Goal: Task Accomplishment & Management: Manage account settings

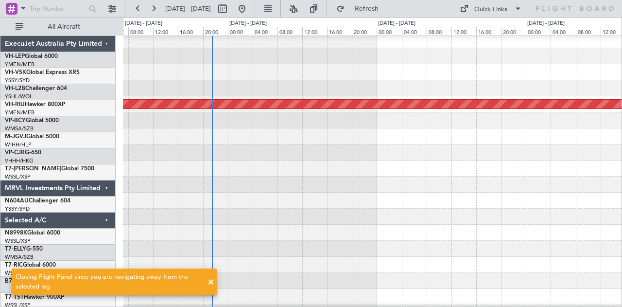
scroll to position [4, 0]
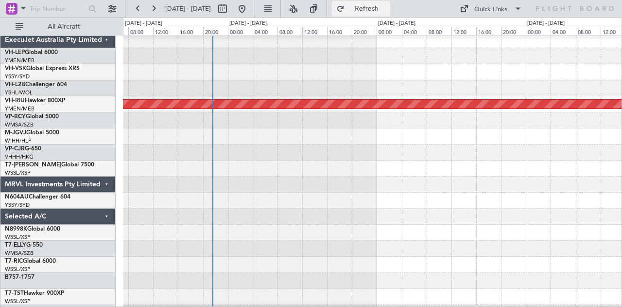
click at [387, 6] on span "Refresh" at bounding box center [366, 8] width 41 height 7
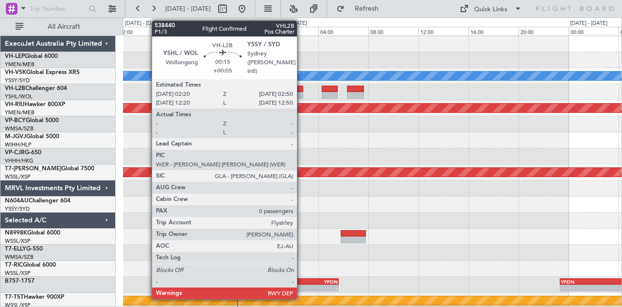
click at [302, 95] on div at bounding box center [300, 95] width 6 height 7
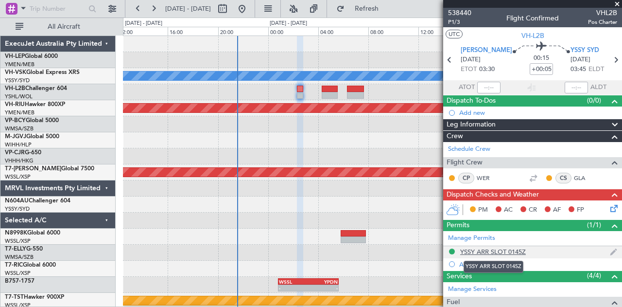
click at [513, 247] on div "YSSY ARR SLOT 0145Z" at bounding box center [493, 251] width 66 height 8
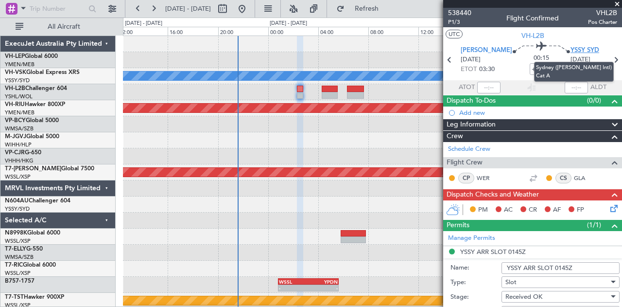
click at [576, 48] on span "YSSY SYD" at bounding box center [584, 51] width 29 height 10
click at [618, 3] on span at bounding box center [617, 4] width 10 height 9
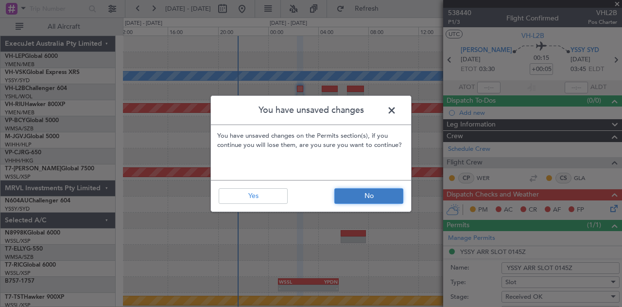
click at [374, 194] on button "No" at bounding box center [368, 196] width 69 height 16
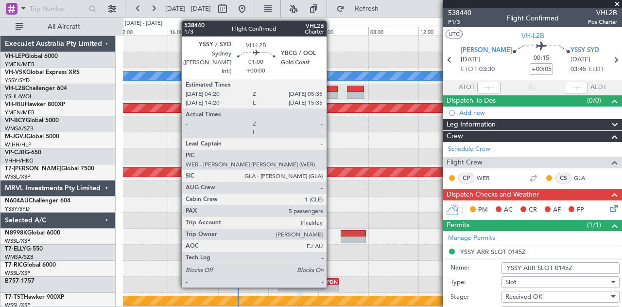
click at [331, 91] on div at bounding box center [330, 89] width 16 height 7
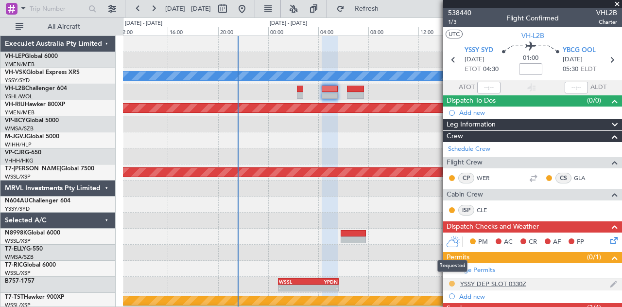
click at [453, 281] on button at bounding box center [452, 283] width 6 height 6
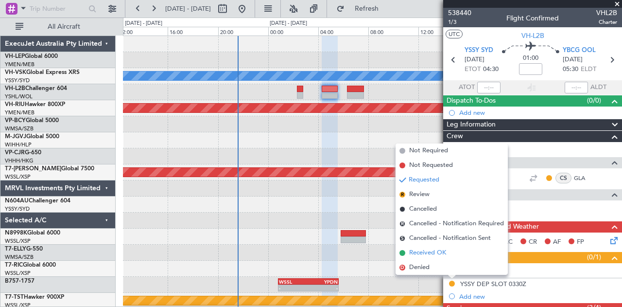
click at [413, 249] on span "Received OK" at bounding box center [427, 253] width 37 height 10
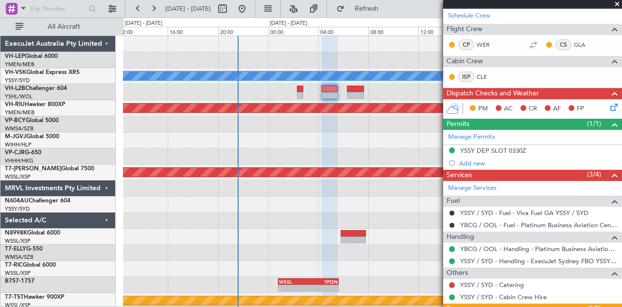
scroll to position [146, 0]
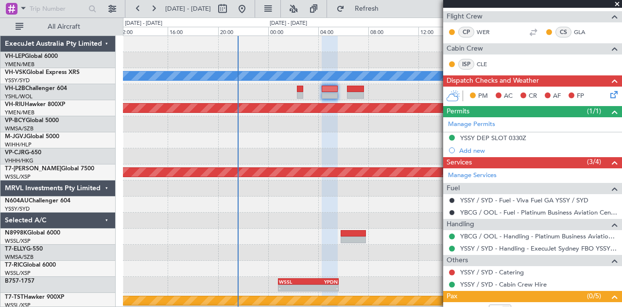
click at [363, 92] on div at bounding box center [372, 92] width 499 height 16
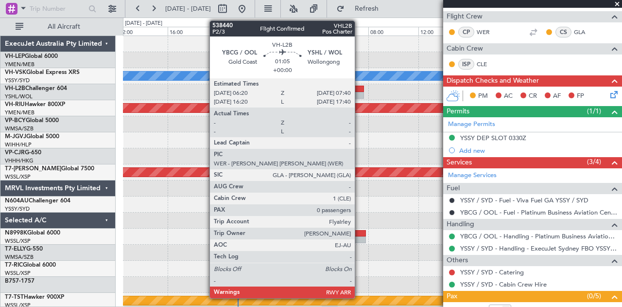
click at [360, 93] on div at bounding box center [355, 95] width 17 height 7
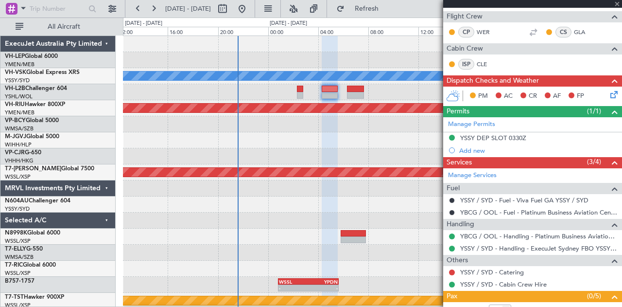
type input "0"
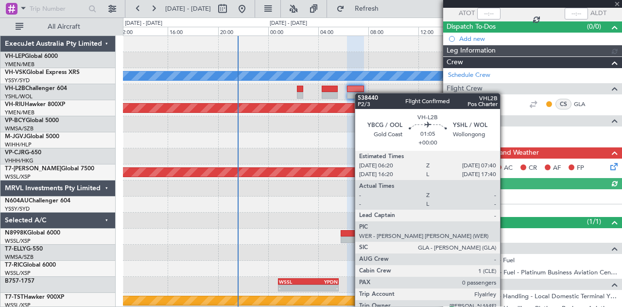
scroll to position [106, 0]
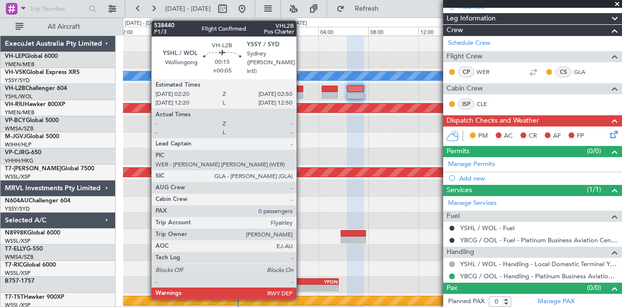
click at [301, 90] on div at bounding box center [300, 89] width 6 height 7
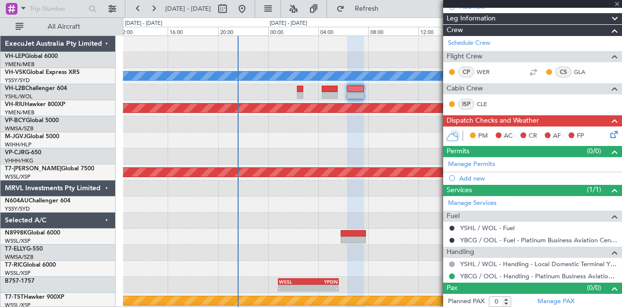
type input "+00:05"
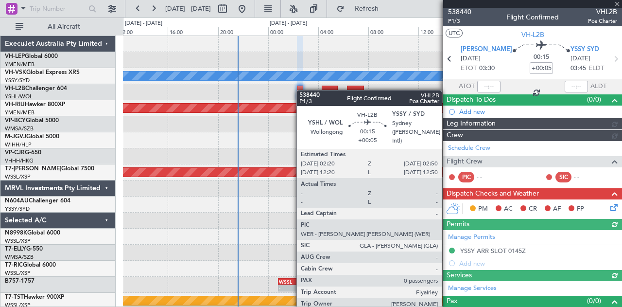
scroll to position [134, 0]
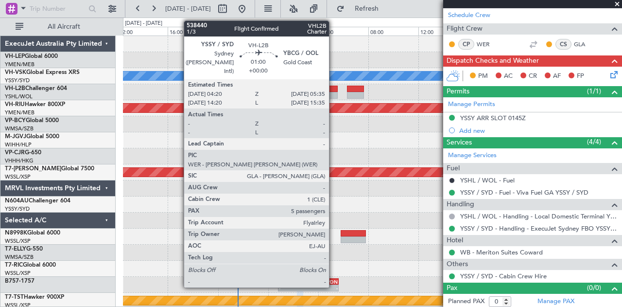
click at [334, 90] on div at bounding box center [330, 89] width 16 height 7
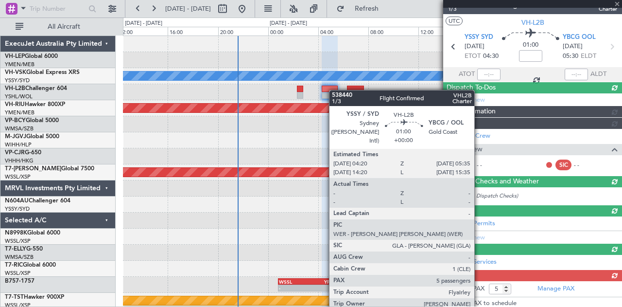
scroll to position [146, 0]
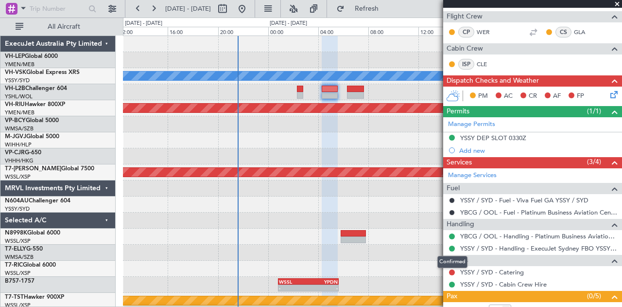
click at [451, 269] on mat-tooltip-component "Confirmed" at bounding box center [453, 262] width 44 height 26
click at [451, 268] on mat-tooltip-component "Confirmed" at bounding box center [453, 262] width 44 height 26
click at [452, 269] on button at bounding box center [452, 272] width 6 height 6
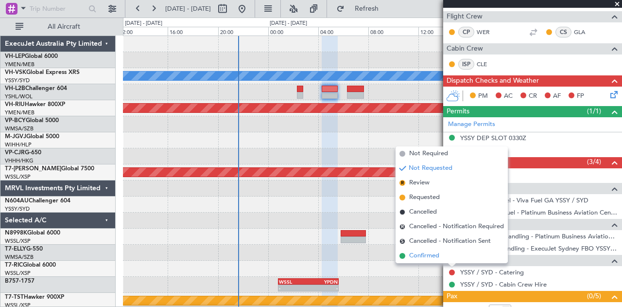
click at [434, 251] on span "Confirmed" at bounding box center [424, 256] width 30 height 10
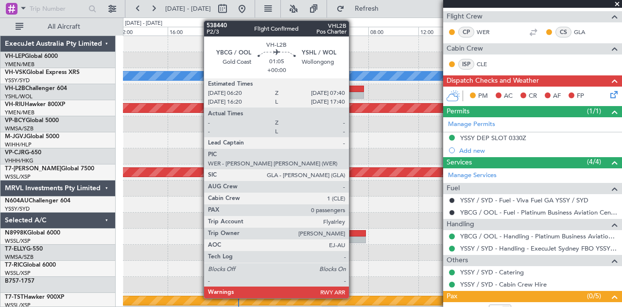
click at [354, 89] on div at bounding box center [355, 89] width 17 height 7
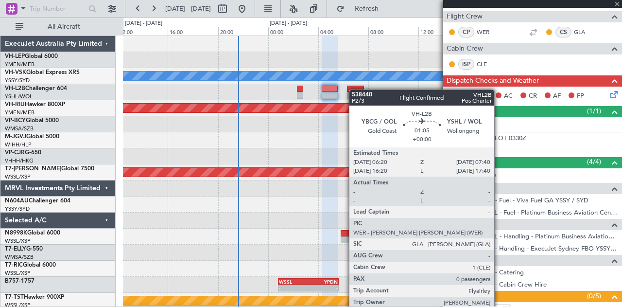
type input "0"
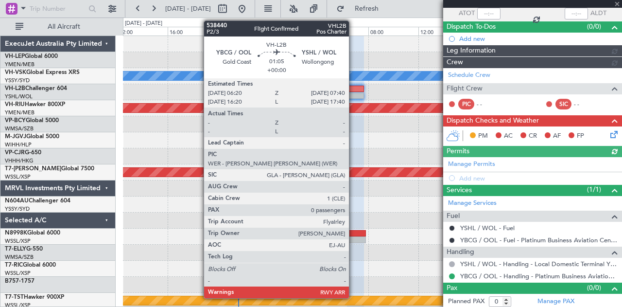
scroll to position [106, 0]
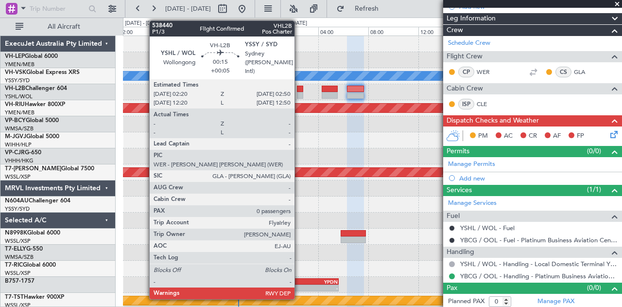
click at [299, 92] on div at bounding box center [300, 95] width 6 height 7
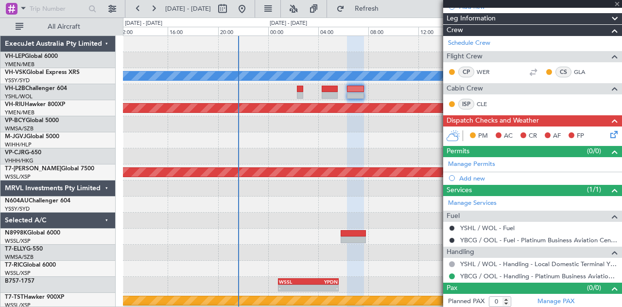
type input "+00:05"
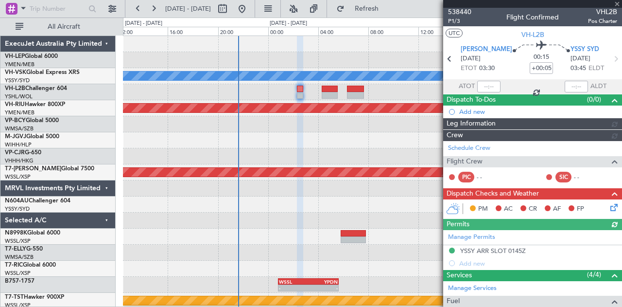
scroll to position [134, 0]
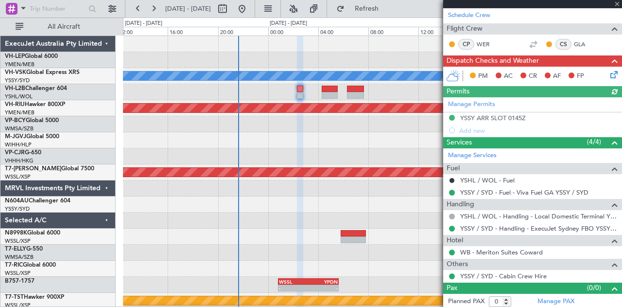
click at [608, 70] on icon at bounding box center [612, 73] width 8 height 8
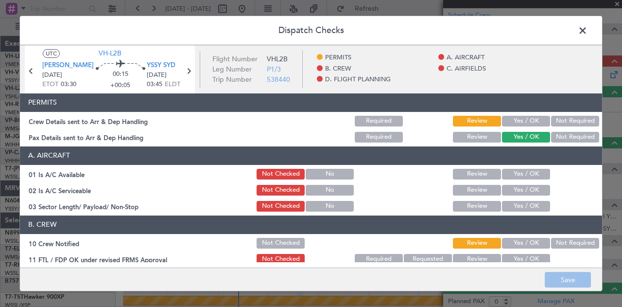
click at [526, 117] on button "Yes / OK" at bounding box center [526, 121] width 48 height 11
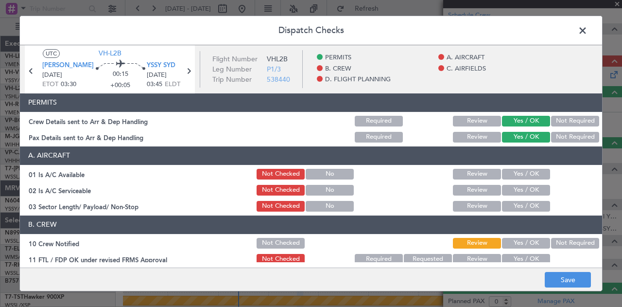
drag, startPoint x: 524, startPoint y: 171, endPoint x: 525, endPoint y: 179, distance: 8.3
click at [525, 178] on button "Yes / OK" at bounding box center [526, 174] width 48 height 11
drag, startPoint x: 523, startPoint y: 188, endPoint x: 523, endPoint y: 197, distance: 8.8
click at [523, 192] on button "Yes / OK" at bounding box center [526, 190] width 48 height 11
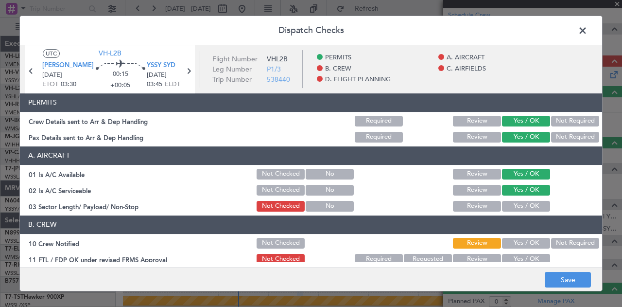
click at [520, 206] on button "Yes / OK" at bounding box center [526, 206] width 48 height 11
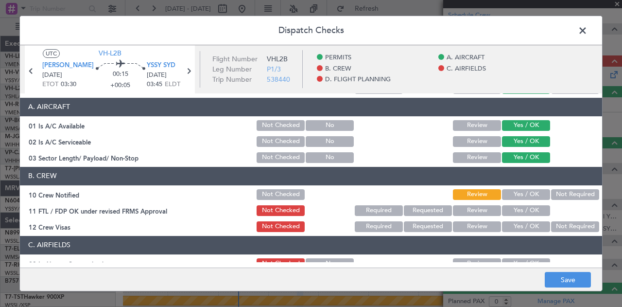
drag, startPoint x: 520, startPoint y: 195, endPoint x: 522, endPoint y: 205, distance: 9.8
click at [521, 195] on button "Yes / OK" at bounding box center [526, 194] width 48 height 11
click at [521, 210] on button "Yes / OK" at bounding box center [526, 210] width 48 height 11
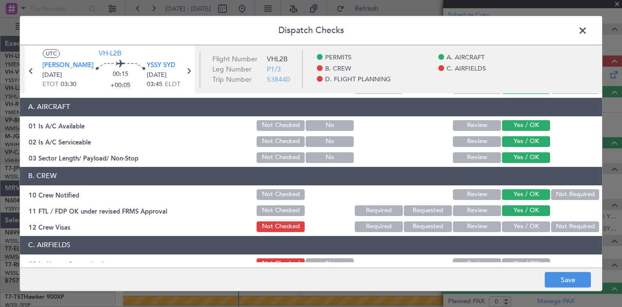
click at [561, 226] on button "Not Required" at bounding box center [575, 226] width 48 height 11
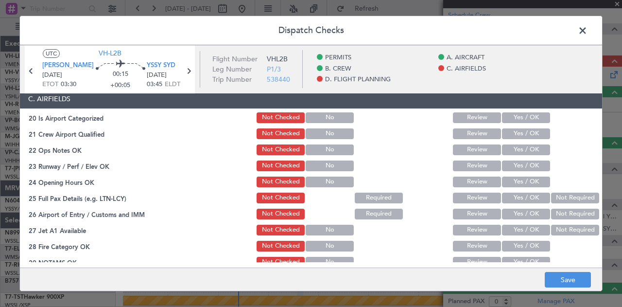
click at [515, 115] on button "Yes / OK" at bounding box center [526, 117] width 48 height 11
click at [515, 134] on button "Yes / OK" at bounding box center [526, 133] width 48 height 11
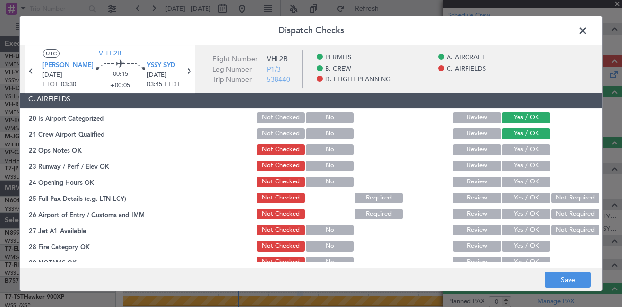
click at [516, 147] on button "Yes / OK" at bounding box center [526, 149] width 48 height 11
click at [515, 164] on button "Yes / OK" at bounding box center [526, 165] width 48 height 11
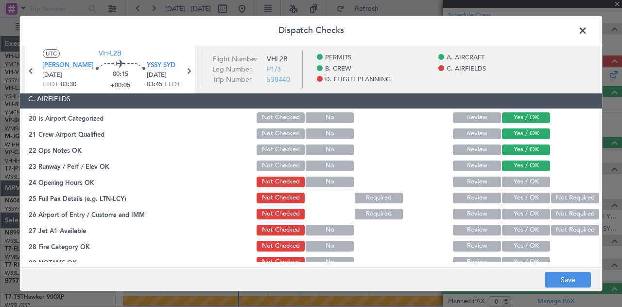
click at [516, 176] on button "Yes / OK" at bounding box center [526, 181] width 48 height 11
click at [512, 194] on button "Yes / OK" at bounding box center [526, 197] width 48 height 11
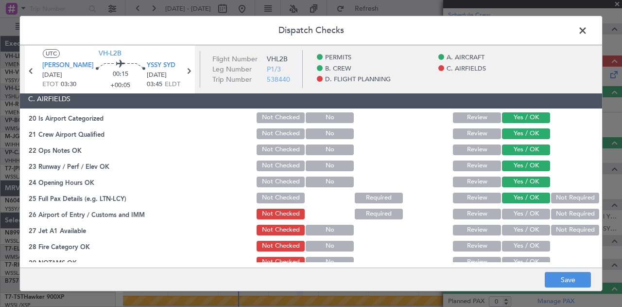
click at [559, 214] on button "Not Required" at bounding box center [575, 213] width 48 height 11
click at [560, 227] on button "Not Required" at bounding box center [575, 229] width 48 height 11
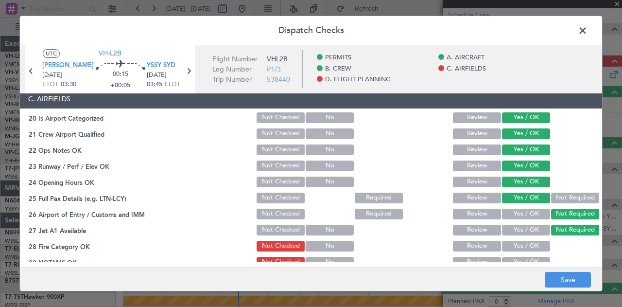
click at [535, 244] on button "Yes / OK" at bounding box center [526, 246] width 48 height 11
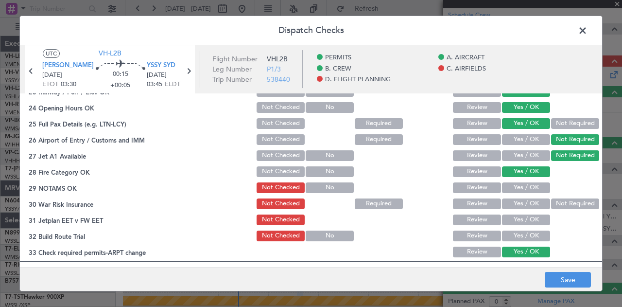
scroll to position [292, 0]
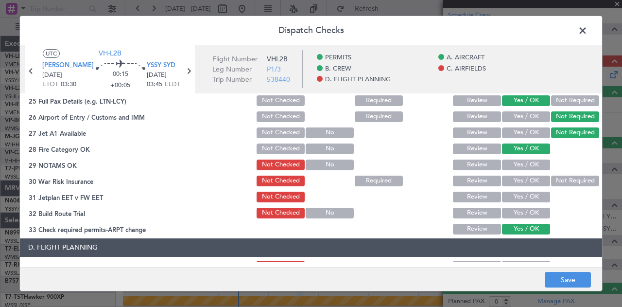
click at [518, 164] on button "Yes / OK" at bounding box center [526, 164] width 48 height 11
click at [573, 177] on button "Not Required" at bounding box center [575, 180] width 48 height 11
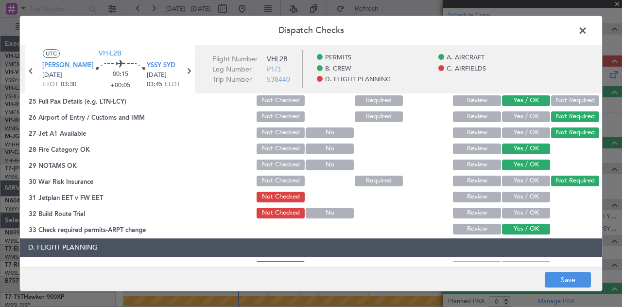
click at [530, 190] on div "Yes / OK" at bounding box center [524, 197] width 49 height 14
drag, startPoint x: 530, startPoint y: 192, endPoint x: 530, endPoint y: 199, distance: 6.8
click at [530, 195] on button "Yes / OK" at bounding box center [526, 196] width 48 height 11
click at [530, 216] on button "Yes / OK" at bounding box center [526, 212] width 48 height 11
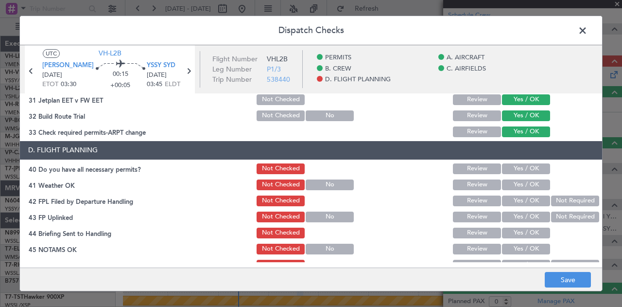
scroll to position [417, 0]
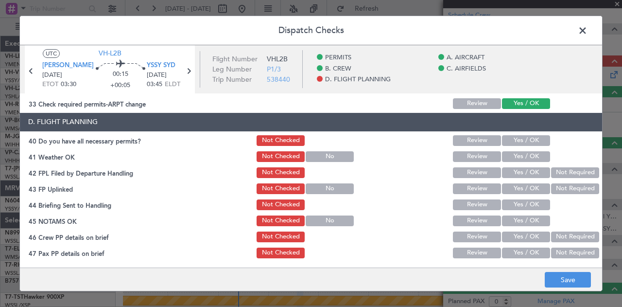
click at [525, 141] on button "Yes / OK" at bounding box center [526, 140] width 48 height 11
click at [523, 156] on button "Yes / OK" at bounding box center [526, 156] width 48 height 11
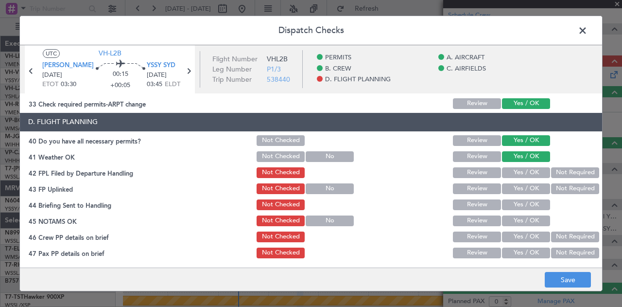
drag, startPoint x: 557, startPoint y: 171, endPoint x: 558, endPoint y: 175, distance: 5.0
click at [558, 174] on button "Not Required" at bounding box center [575, 172] width 48 height 11
click at [559, 191] on button "Not Required" at bounding box center [575, 188] width 48 height 11
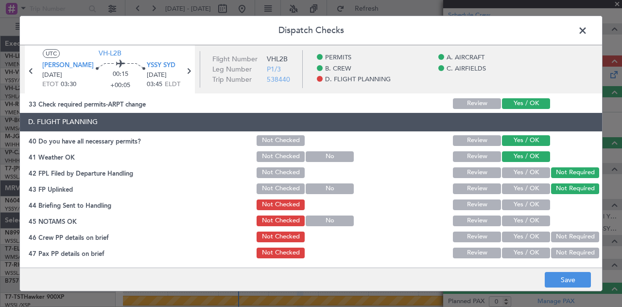
click at [535, 203] on button "Yes / OK" at bounding box center [526, 204] width 48 height 11
click at [536, 217] on button "Yes / OK" at bounding box center [526, 220] width 48 height 11
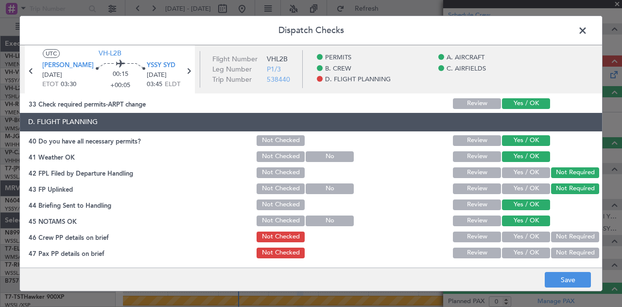
drag, startPoint x: 553, startPoint y: 236, endPoint x: 556, endPoint y: 244, distance: 9.4
click at [555, 242] on div "Not Required" at bounding box center [574, 237] width 49 height 14
click at [558, 250] on button "Not Required" at bounding box center [575, 252] width 48 height 11
click at [564, 241] on button "Not Required" at bounding box center [575, 236] width 48 height 11
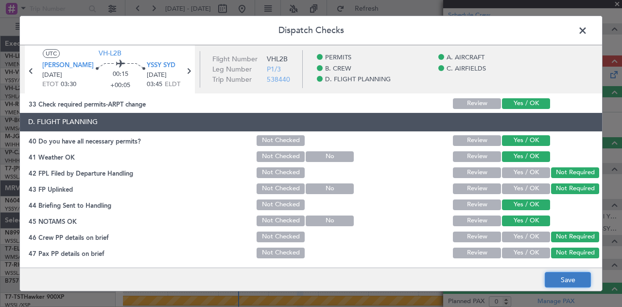
click at [569, 276] on button "Save" at bounding box center [568, 280] width 46 height 16
click at [587, 29] on span at bounding box center [587, 32] width 0 height 19
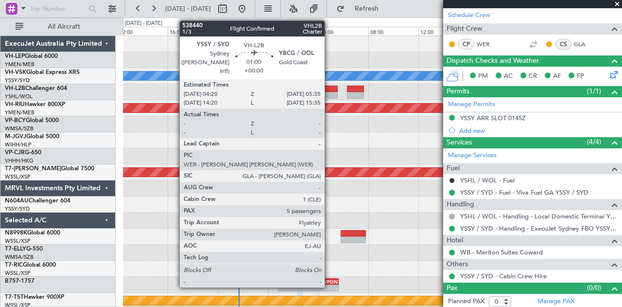
click at [329, 89] on div at bounding box center [330, 89] width 16 height 7
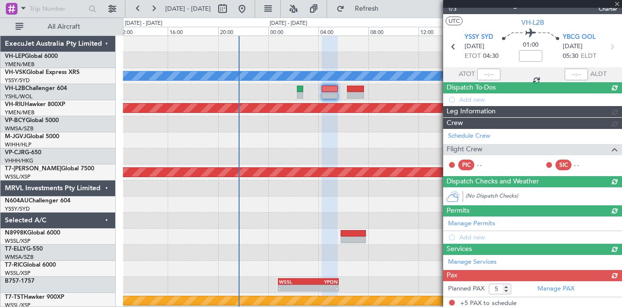
scroll to position [134, 0]
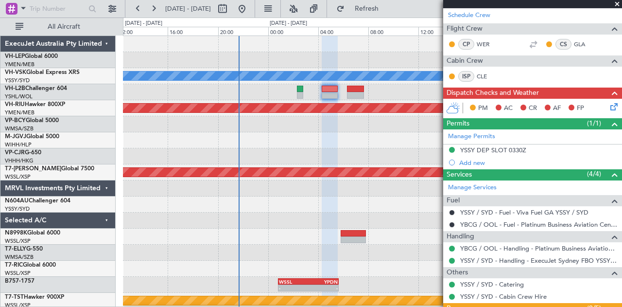
click at [608, 105] on icon at bounding box center [612, 105] width 8 height 8
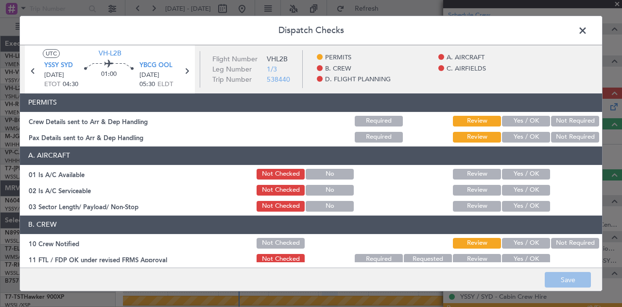
click at [554, 119] on button "Not Required" at bounding box center [575, 121] width 48 height 11
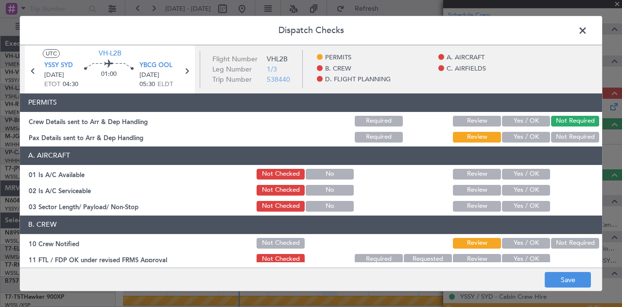
click at [557, 134] on button "Not Required" at bounding box center [575, 137] width 48 height 11
drag, startPoint x: 528, startPoint y: 172, endPoint x: 523, endPoint y: 178, distance: 8.7
click at [528, 174] on button "Yes / OK" at bounding box center [526, 174] width 48 height 11
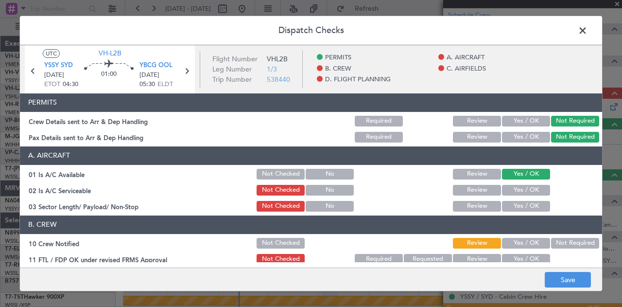
drag, startPoint x: 521, startPoint y: 185, endPoint x: 521, endPoint y: 199, distance: 13.6
click at [521, 189] on button "Yes / OK" at bounding box center [526, 190] width 48 height 11
click at [520, 207] on button "Yes / OK" at bounding box center [526, 206] width 48 height 11
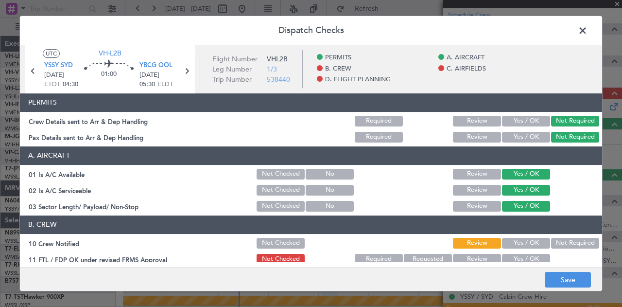
scroll to position [97, 0]
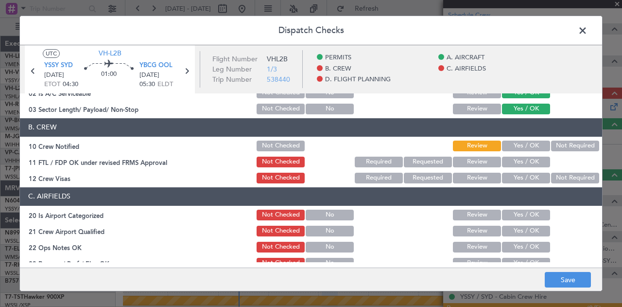
drag, startPoint x: 569, startPoint y: 142, endPoint x: 538, endPoint y: 151, distance: 31.5
click at [568, 142] on button "Not Required" at bounding box center [575, 145] width 48 height 11
drag, startPoint x: 530, startPoint y: 154, endPoint x: 530, endPoint y: 159, distance: 5.3
click at [530, 156] on section "B. CREW 10 Crew Notified Not Checked Review Yes / OK Not Required 11 FTL / FDP …" at bounding box center [311, 151] width 582 height 67
click at [530, 160] on button "Yes / OK" at bounding box center [526, 161] width 48 height 11
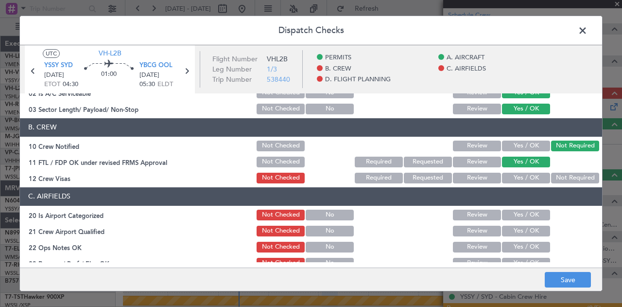
click at [551, 176] on button "Not Required" at bounding box center [575, 178] width 48 height 11
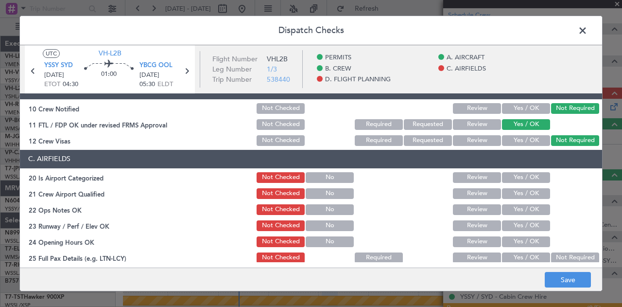
scroll to position [146, 0]
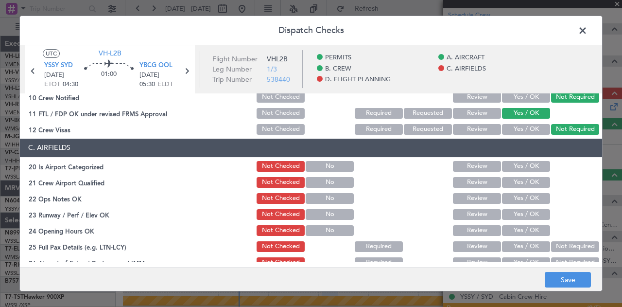
click at [517, 165] on button "Yes / OK" at bounding box center [526, 166] width 48 height 11
click at [514, 187] on div "Yes / OK" at bounding box center [524, 182] width 49 height 14
click at [519, 202] on button "Yes / OK" at bounding box center [526, 198] width 48 height 11
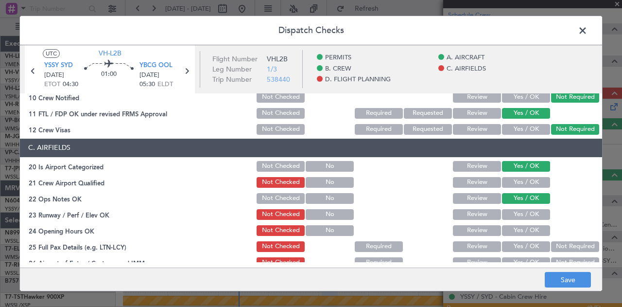
click at [519, 214] on button "Yes / OK" at bounding box center [526, 214] width 48 height 11
click at [521, 229] on button "Yes / OK" at bounding box center [526, 230] width 48 height 11
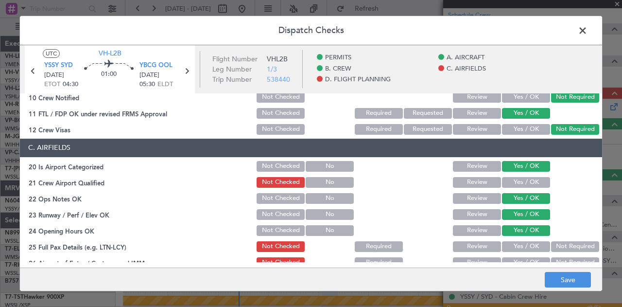
click at [520, 242] on button "Yes / OK" at bounding box center [526, 246] width 48 height 11
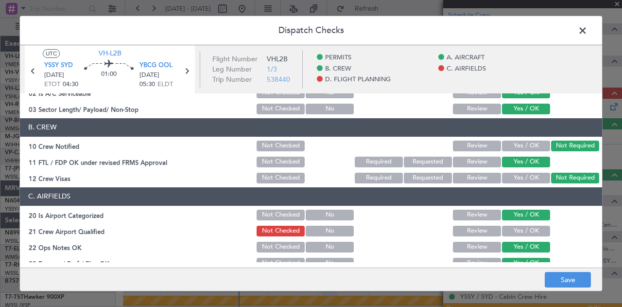
scroll to position [194, 0]
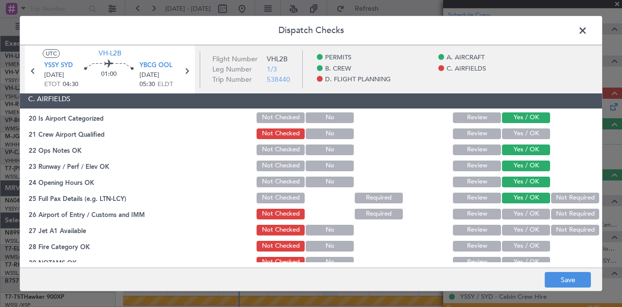
drag, startPoint x: 551, startPoint y: 216, endPoint x: 551, endPoint y: 222, distance: 5.8
click at [551, 217] on button "Not Required" at bounding box center [575, 213] width 48 height 11
click at [551, 227] on button "Not Required" at bounding box center [575, 229] width 48 height 11
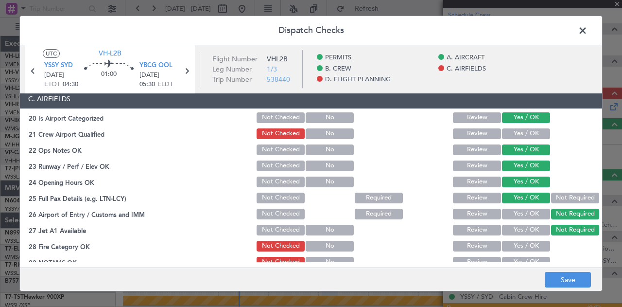
click at [532, 242] on button "Yes / OK" at bounding box center [526, 246] width 48 height 11
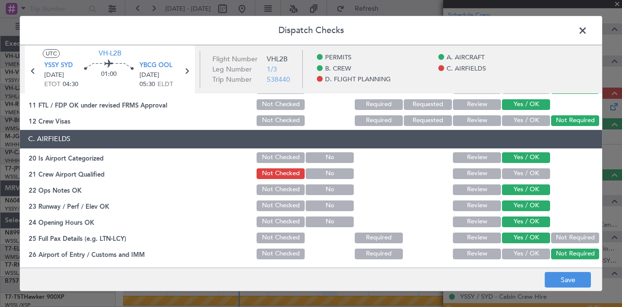
scroll to position [146, 0]
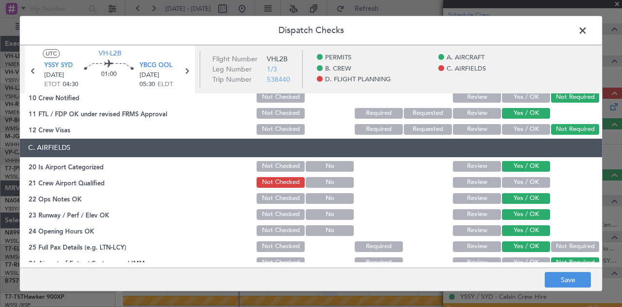
click at [513, 181] on button "Yes / OK" at bounding box center [526, 182] width 48 height 11
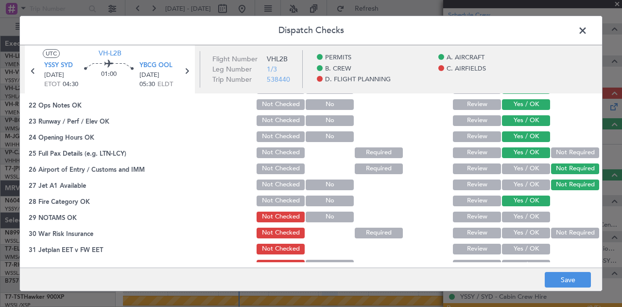
scroll to position [243, 0]
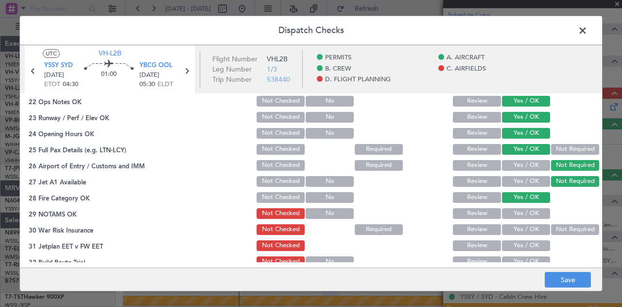
click at [526, 212] on button "Yes / OK" at bounding box center [526, 213] width 48 height 11
click at [556, 228] on button "Not Required" at bounding box center [575, 229] width 48 height 11
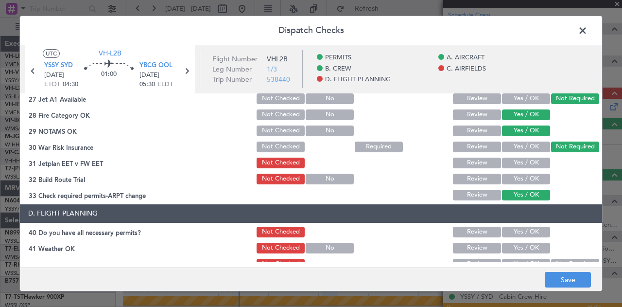
scroll to position [329, 0]
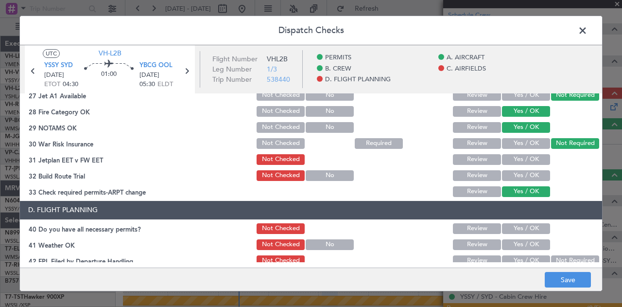
click at [534, 162] on button "Yes / OK" at bounding box center [526, 159] width 48 height 11
click at [532, 173] on button "Yes / OK" at bounding box center [526, 175] width 48 height 11
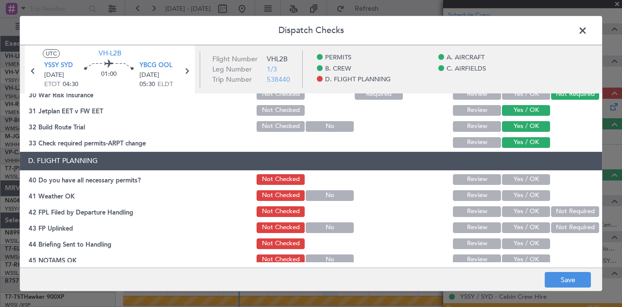
scroll to position [417, 0]
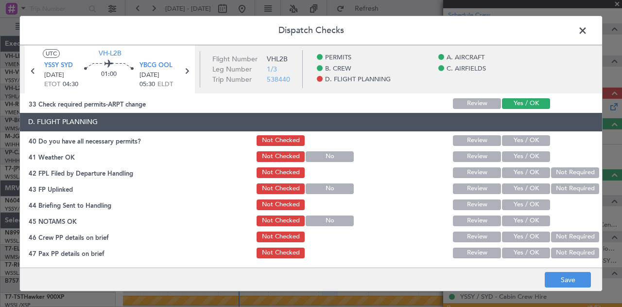
click at [520, 136] on button "Yes / OK" at bounding box center [526, 140] width 48 height 11
click at [514, 157] on button "Yes / OK" at bounding box center [526, 156] width 48 height 11
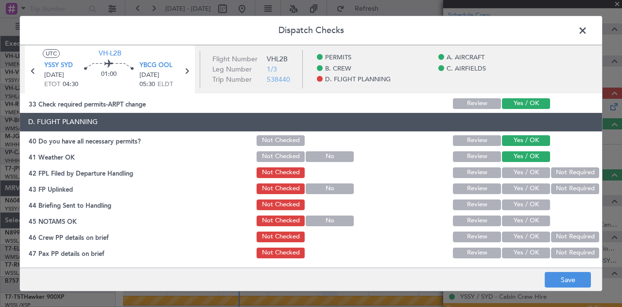
click at [554, 177] on div "Not Required" at bounding box center [574, 173] width 49 height 14
click at [553, 189] on button "Not Required" at bounding box center [575, 188] width 48 height 11
click at [530, 198] on div "Yes / OK" at bounding box center [524, 205] width 49 height 14
click at [531, 200] on button "Yes / OK" at bounding box center [526, 204] width 48 height 11
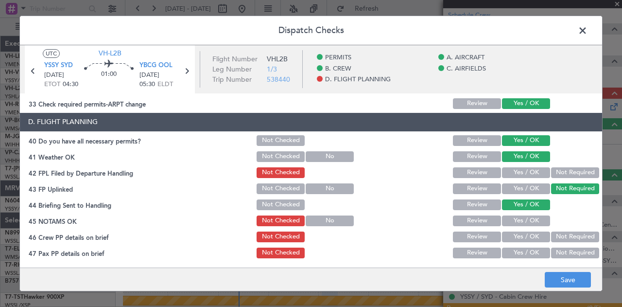
click at [531, 220] on button "Yes / OK" at bounding box center [526, 220] width 48 height 11
click at [560, 172] on button "Not Required" at bounding box center [575, 172] width 48 height 11
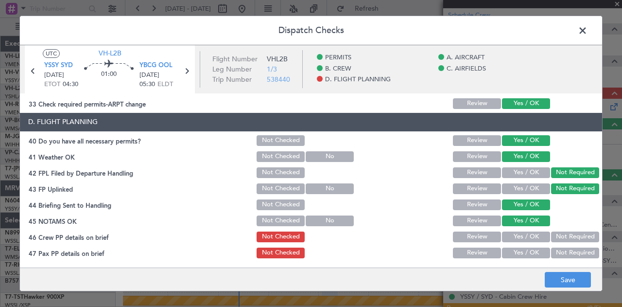
drag, startPoint x: 566, startPoint y: 235, endPoint x: 568, endPoint y: 249, distance: 13.7
click at [567, 238] on button "Not Required" at bounding box center [575, 236] width 48 height 11
drag, startPoint x: 568, startPoint y: 253, endPoint x: 569, endPoint y: 264, distance: 10.7
click at [568, 256] on button "Not Required" at bounding box center [575, 252] width 48 height 11
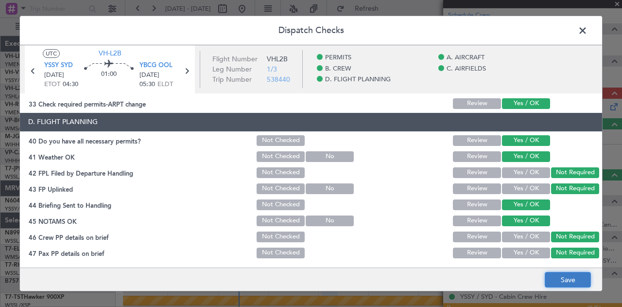
click at [571, 281] on button "Save" at bounding box center [568, 280] width 46 height 16
click at [587, 28] on span at bounding box center [587, 32] width 0 height 19
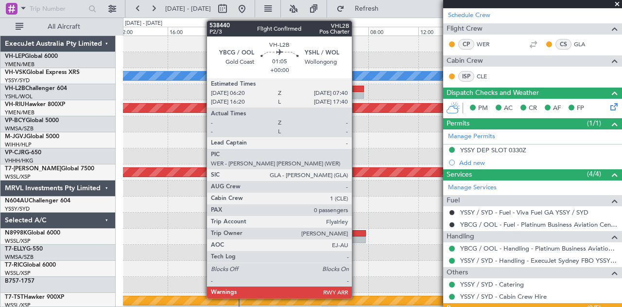
click at [357, 95] on div at bounding box center [355, 95] width 17 height 7
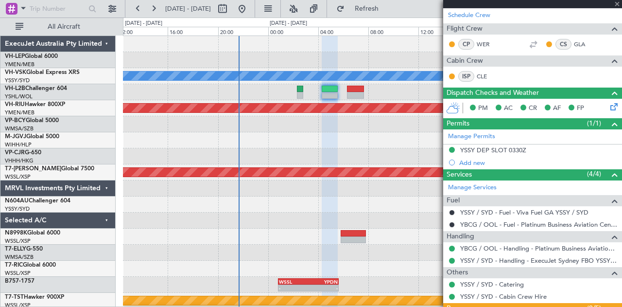
type input "0"
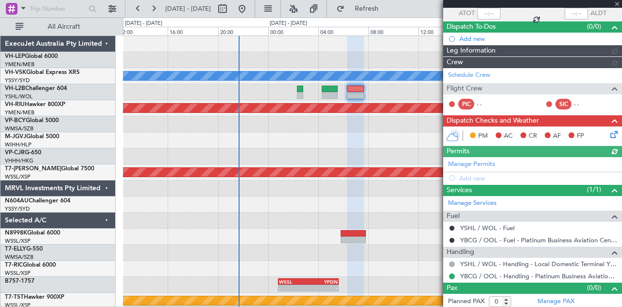
scroll to position [106, 0]
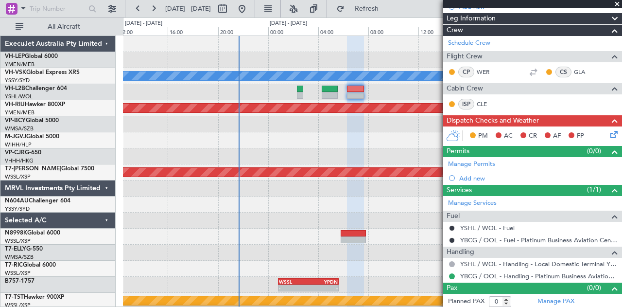
click at [608, 132] on icon at bounding box center [612, 133] width 8 height 8
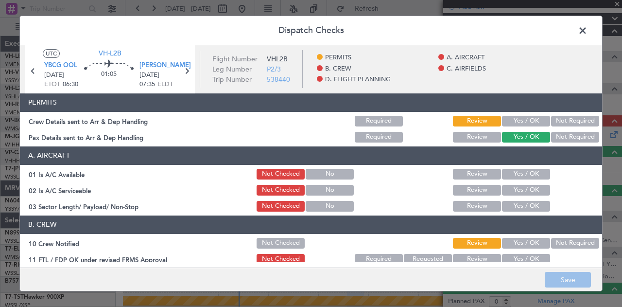
click at [568, 120] on button "Not Required" at bounding box center [575, 121] width 48 height 11
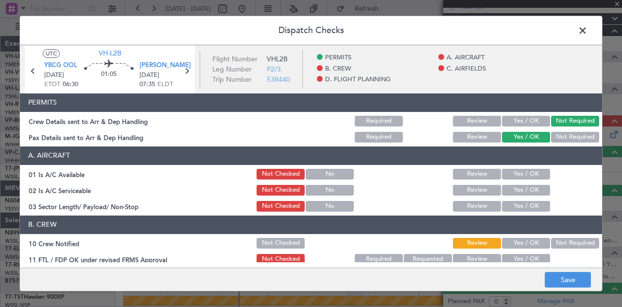
click at [566, 132] on button "Not Required" at bounding box center [575, 137] width 48 height 11
drag, startPoint x: 529, startPoint y: 169, endPoint x: 524, endPoint y: 181, distance: 13.4
click at [526, 176] on button "Yes / OK" at bounding box center [526, 174] width 48 height 11
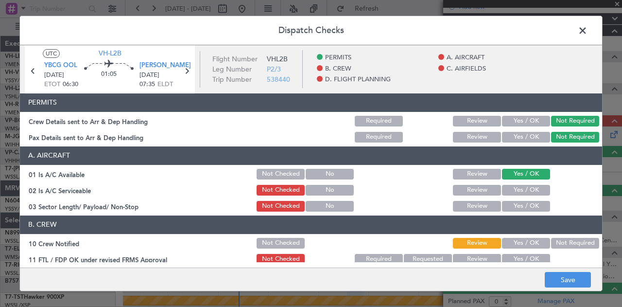
drag, startPoint x: 523, startPoint y: 189, endPoint x: 519, endPoint y: 211, distance: 22.7
click at [522, 191] on button "Yes / OK" at bounding box center [526, 190] width 48 height 11
click at [519, 211] on div "Yes / OK" at bounding box center [524, 206] width 49 height 14
click at [528, 202] on button "Yes / OK" at bounding box center [526, 206] width 48 height 11
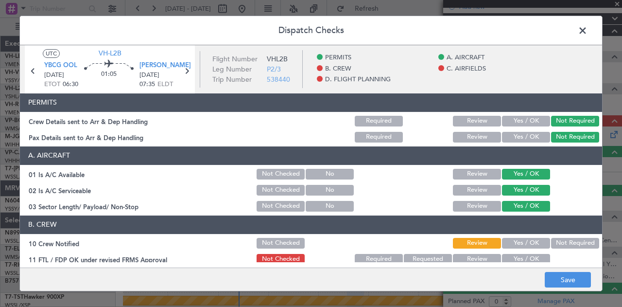
scroll to position [97, 0]
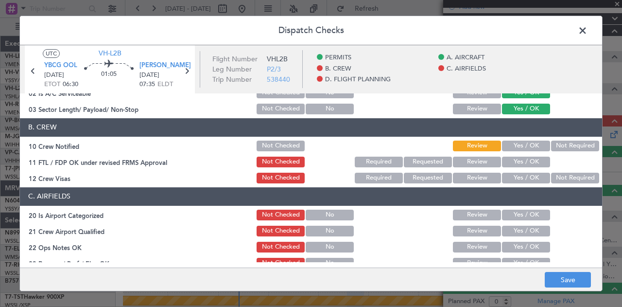
click at [535, 143] on button "Yes / OK" at bounding box center [526, 145] width 48 height 11
click at [526, 165] on button "Yes / OK" at bounding box center [526, 161] width 48 height 11
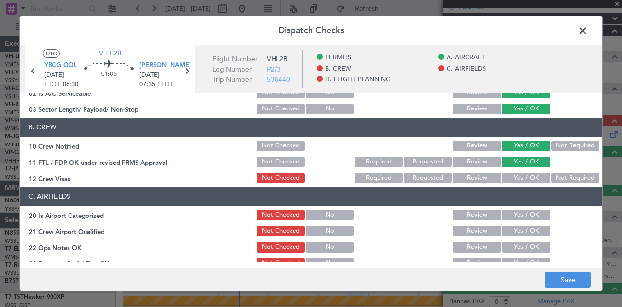
click at [560, 174] on button "Not Required" at bounding box center [575, 178] width 48 height 11
click at [515, 210] on button "Yes / OK" at bounding box center [526, 214] width 48 height 11
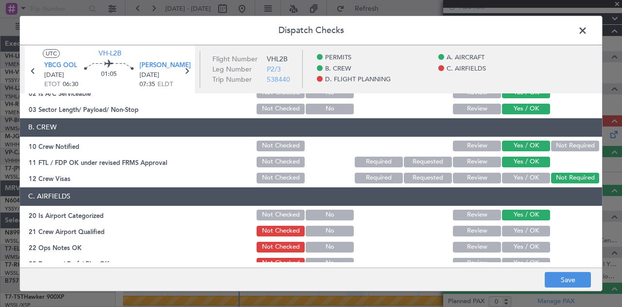
click at [512, 229] on button "Yes / OK" at bounding box center [526, 230] width 48 height 11
click at [512, 243] on button "Yes / OK" at bounding box center [526, 247] width 48 height 11
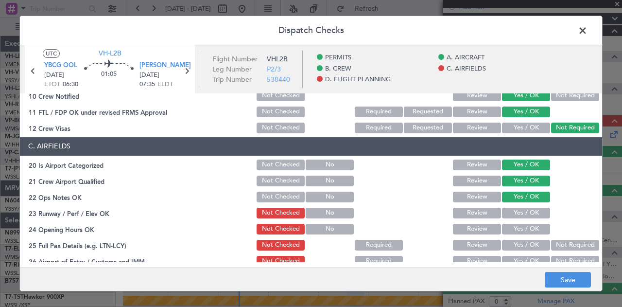
scroll to position [194, 0]
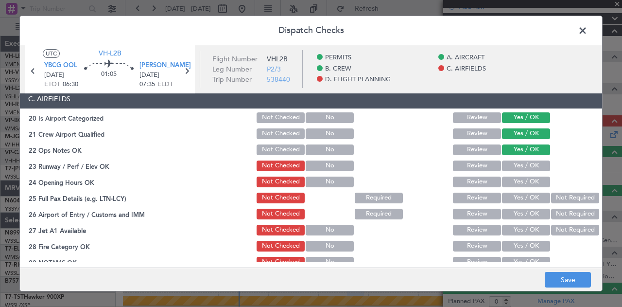
click at [527, 167] on button "Yes / OK" at bounding box center [526, 165] width 48 height 11
click at [525, 177] on button "Yes / OK" at bounding box center [526, 181] width 48 height 11
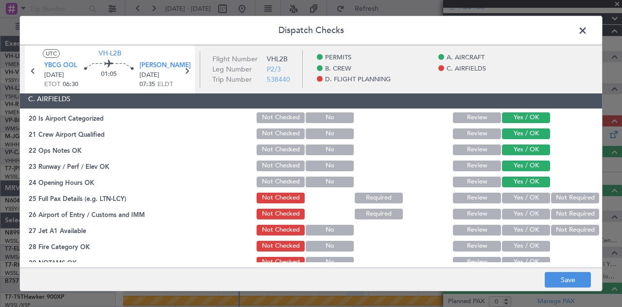
click at [525, 194] on button "Yes / OK" at bounding box center [526, 197] width 48 height 11
click at [561, 217] on button "Not Required" at bounding box center [575, 213] width 48 height 11
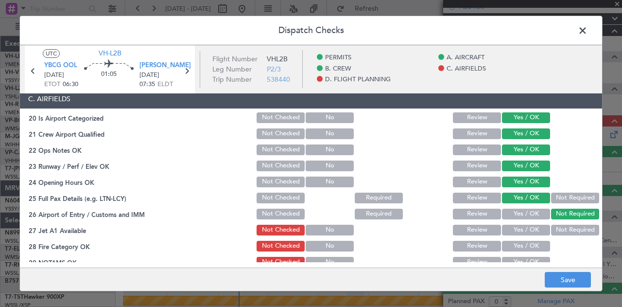
click at [560, 230] on button "Not Required" at bounding box center [575, 229] width 48 height 11
click at [537, 247] on button "Yes / OK" at bounding box center [526, 246] width 48 height 11
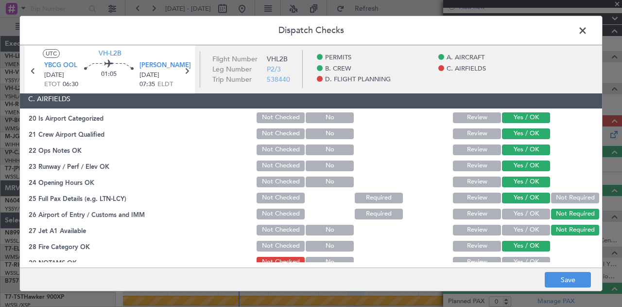
scroll to position [292, 0]
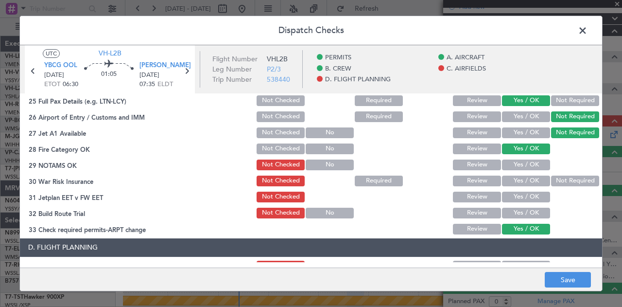
click at [534, 167] on button "Yes / OK" at bounding box center [526, 164] width 48 height 11
click at [563, 181] on button "Not Required" at bounding box center [575, 180] width 48 height 11
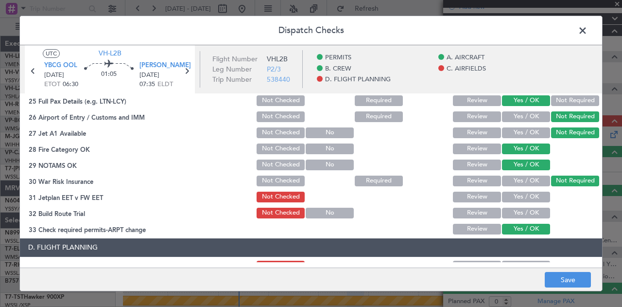
drag, startPoint x: 537, startPoint y: 192, endPoint x: 535, endPoint y: 200, distance: 8.5
click at [536, 197] on button "Yes / OK" at bounding box center [526, 196] width 48 height 11
click at [533, 212] on button "Yes / OK" at bounding box center [526, 212] width 48 height 11
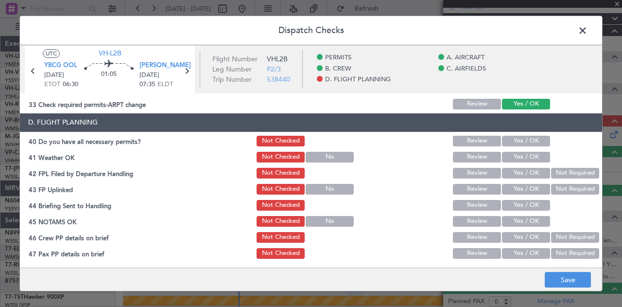
scroll to position [417, 0]
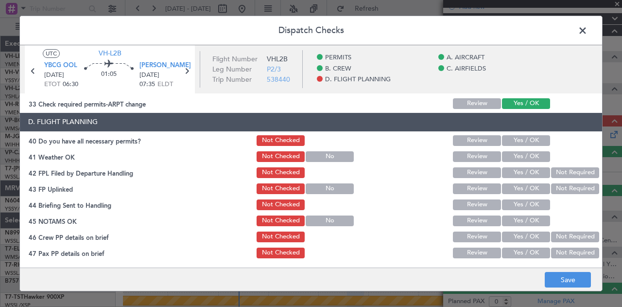
click at [522, 142] on button "Yes / OK" at bounding box center [526, 140] width 48 height 11
click at [519, 156] on button "Yes / OK" at bounding box center [526, 156] width 48 height 11
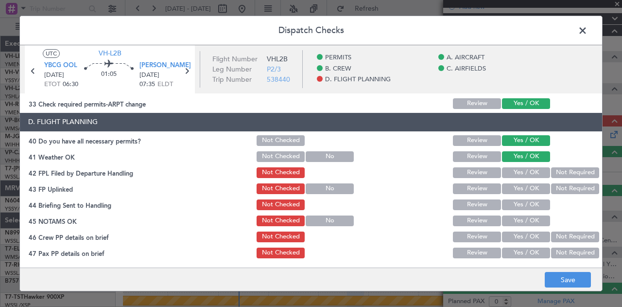
click at [557, 172] on button "Not Required" at bounding box center [575, 172] width 48 height 11
click at [555, 189] on button "Not Required" at bounding box center [575, 188] width 48 height 11
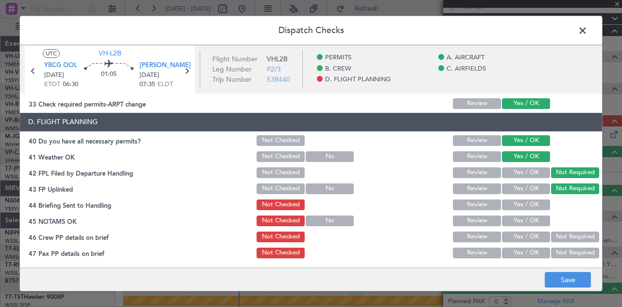
click at [536, 202] on button "Yes / OK" at bounding box center [526, 204] width 48 height 11
click at [535, 218] on button "Yes / OK" at bounding box center [526, 220] width 48 height 11
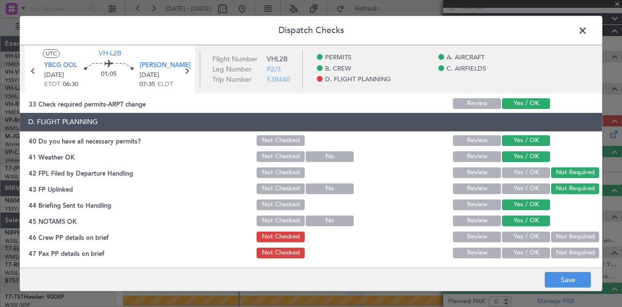
drag, startPoint x: 547, startPoint y: 232, endPoint x: 551, endPoint y: 239, distance: 8.1
click at [551, 233] on button "Not Required" at bounding box center [575, 236] width 48 height 11
click at [554, 250] on button "Not Required" at bounding box center [575, 252] width 48 height 11
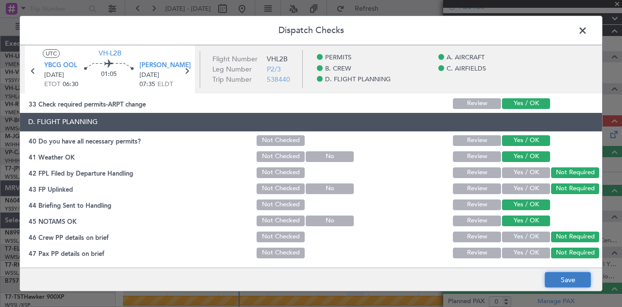
click at [560, 282] on button "Save" at bounding box center [568, 280] width 46 height 16
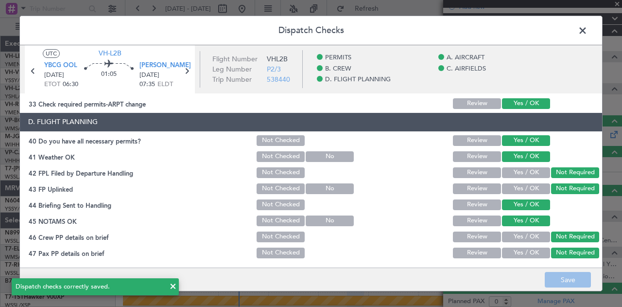
click at [587, 30] on span at bounding box center [587, 32] width 0 height 19
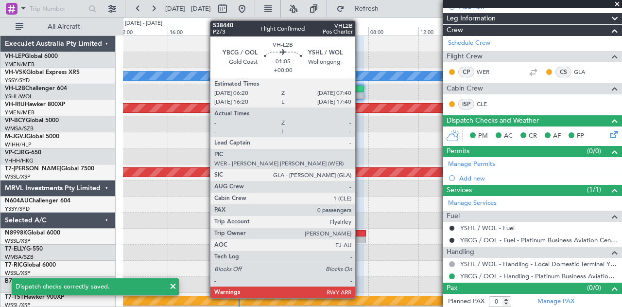
click at [360, 95] on div at bounding box center [355, 95] width 17 height 7
